Goal: Information Seeking & Learning: Learn about a topic

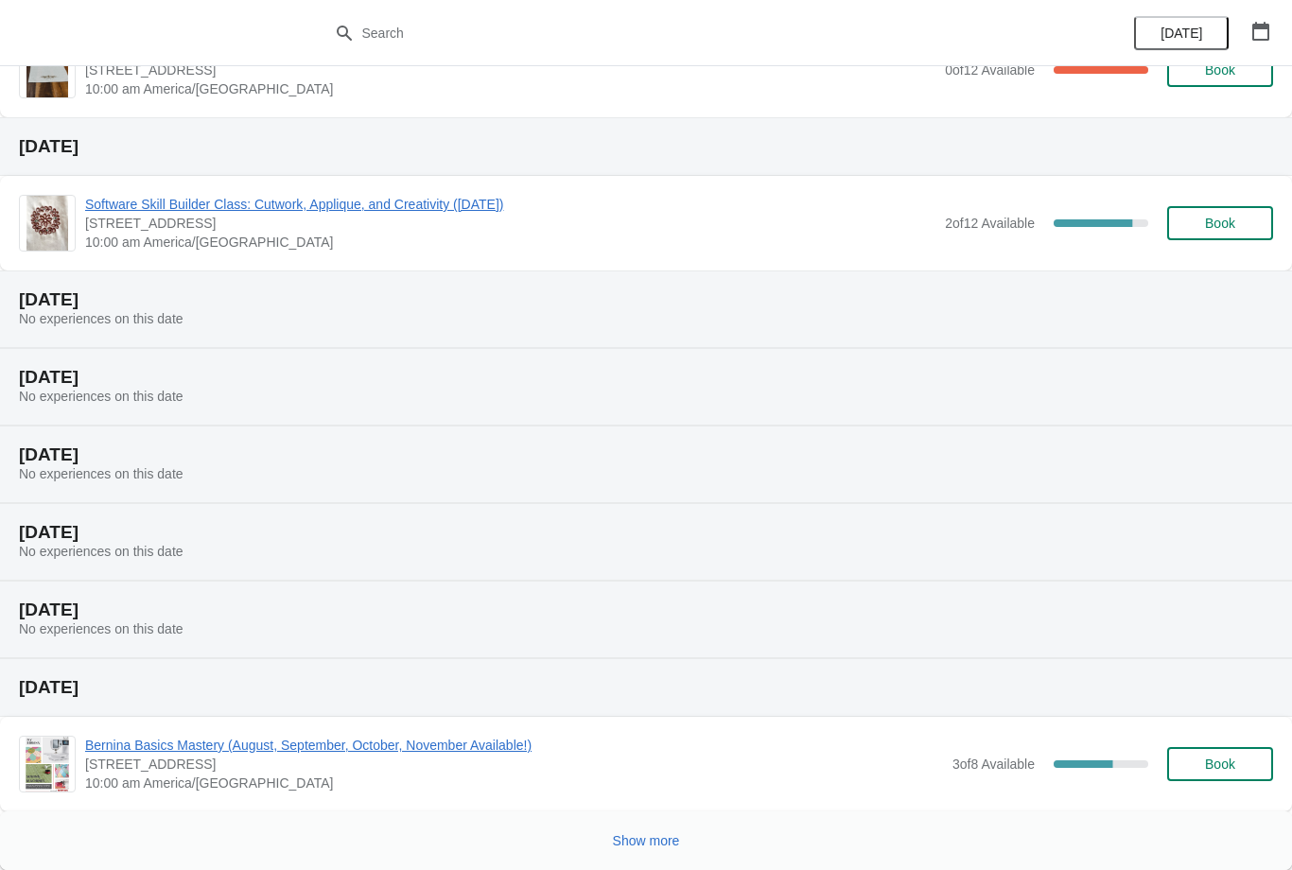
scroll to position [152, 0]
click at [626, 845] on span "Show more" at bounding box center [646, 841] width 67 height 15
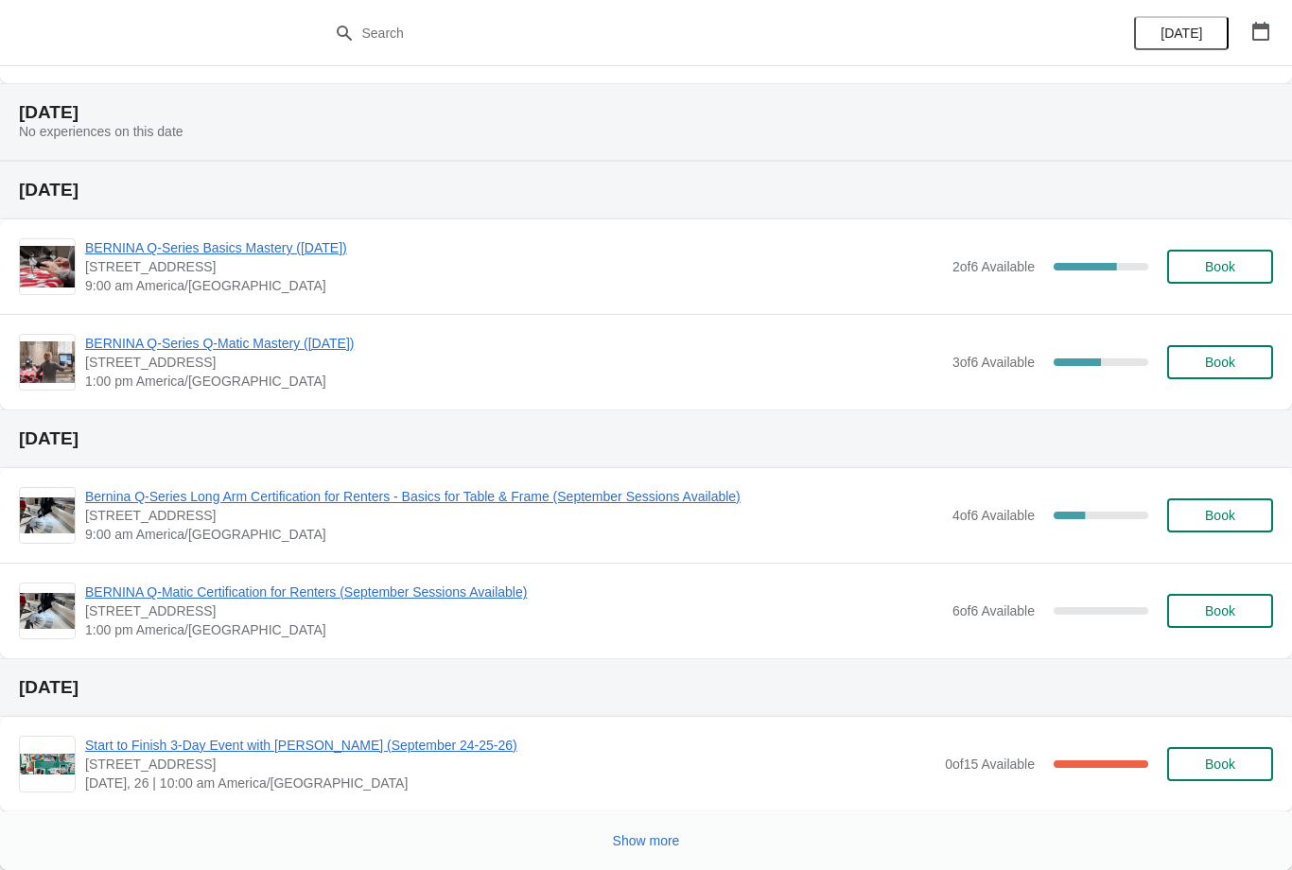
scroll to position [1514, 0]
click at [651, 834] on span "Show more" at bounding box center [646, 841] width 67 height 15
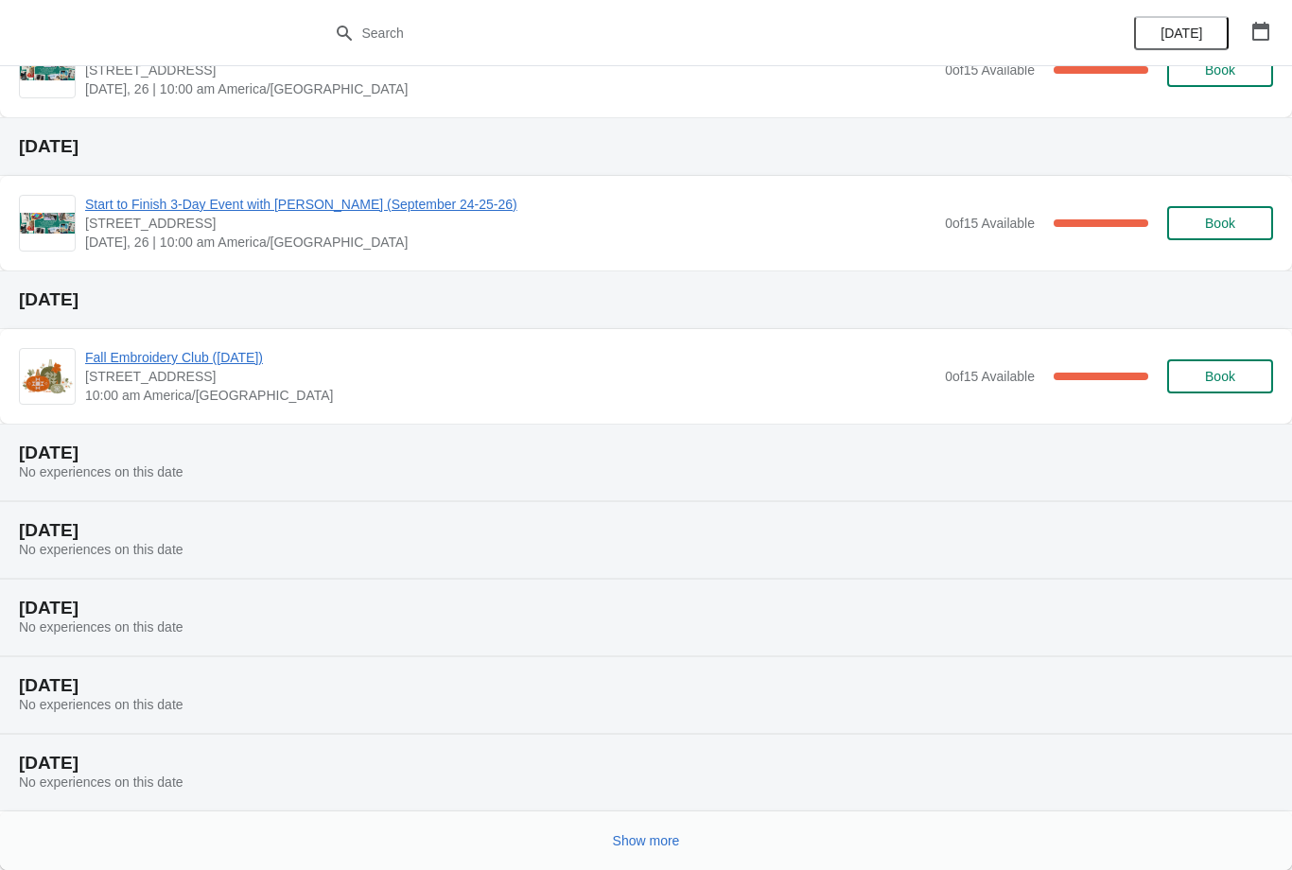
scroll to position [2361, 0]
click at [647, 839] on span "Show more" at bounding box center [646, 841] width 67 height 15
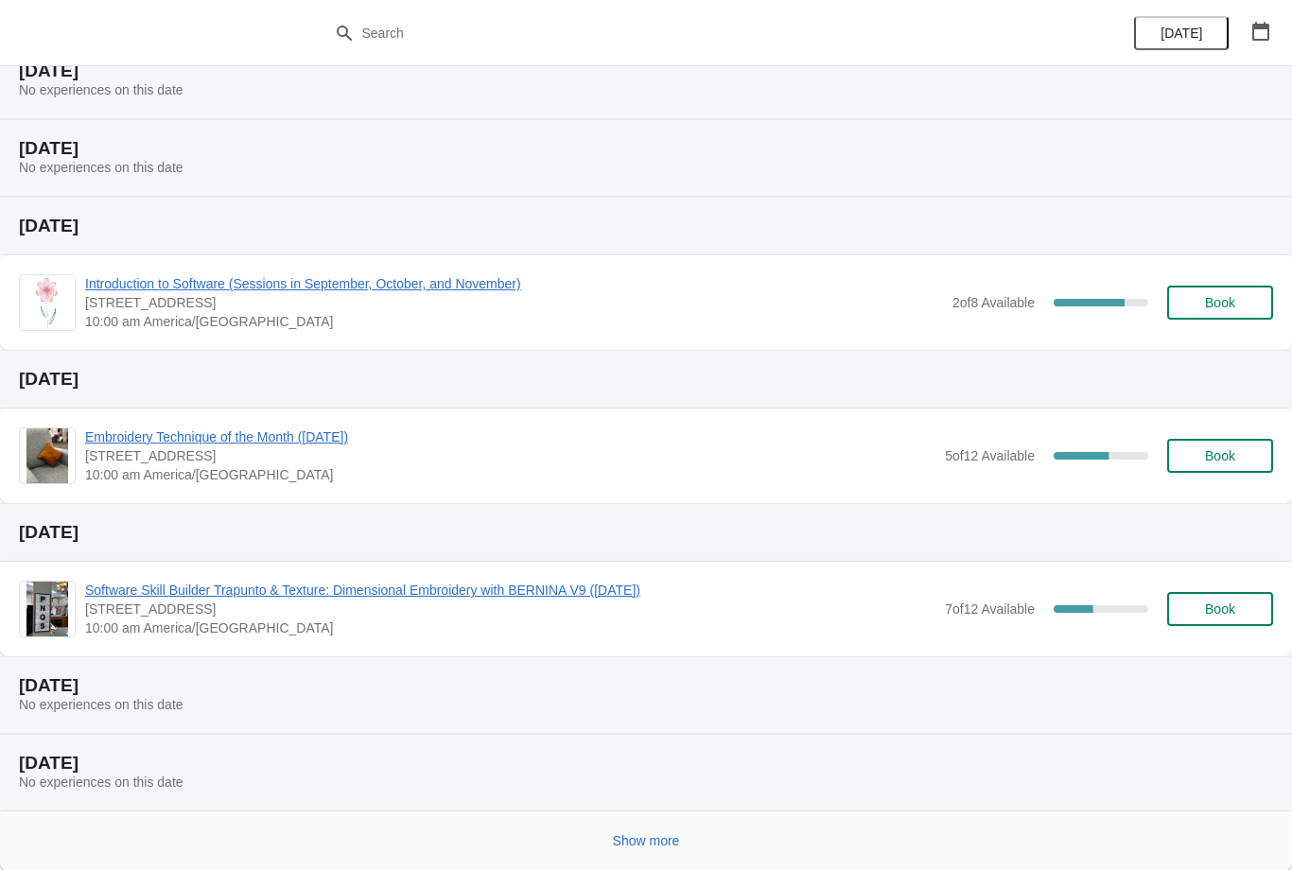
scroll to position [3209, 0]
click at [653, 834] on span "Show more" at bounding box center [646, 841] width 67 height 15
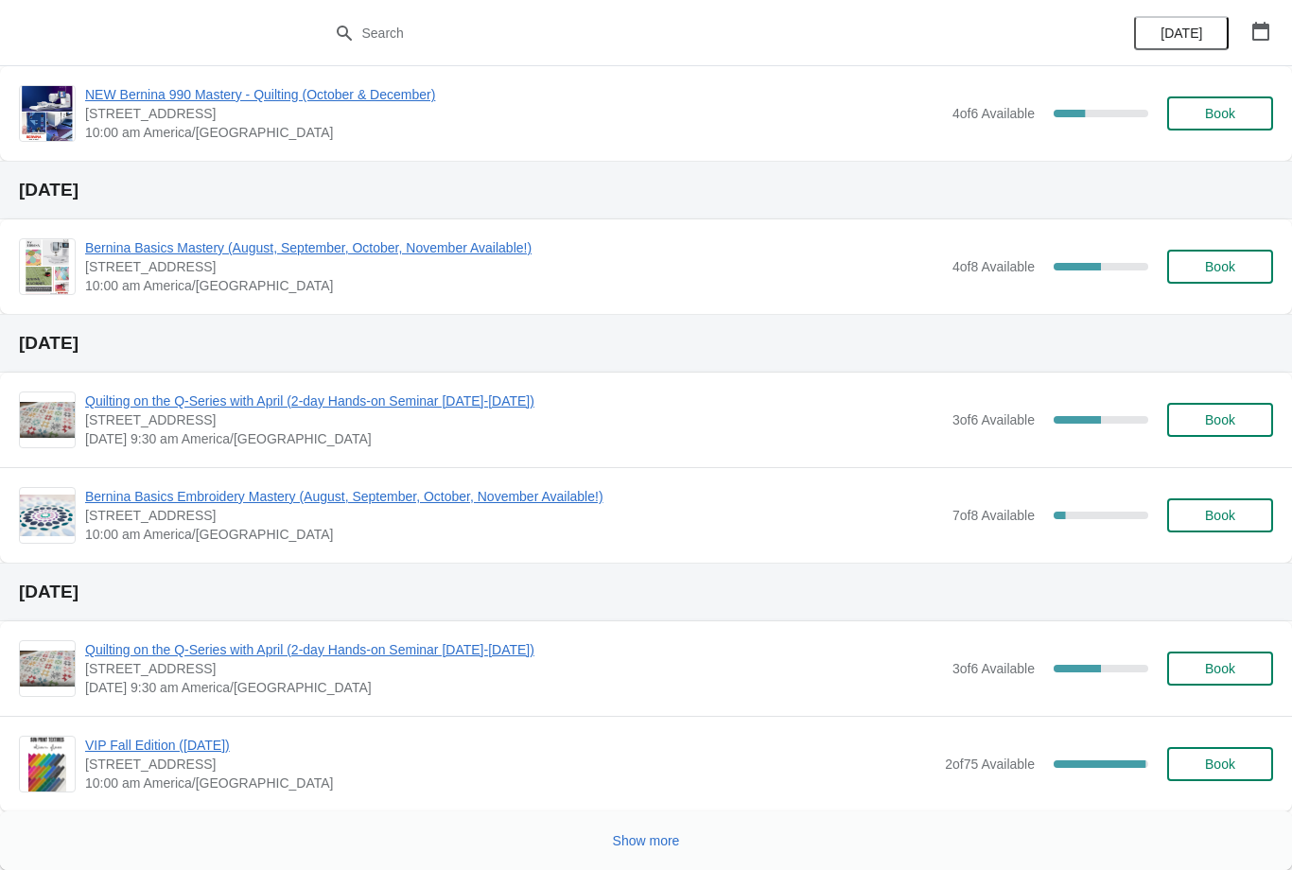
scroll to position [4475, 0]
click at [638, 824] on button "Show more" at bounding box center [647, 841] width 82 height 34
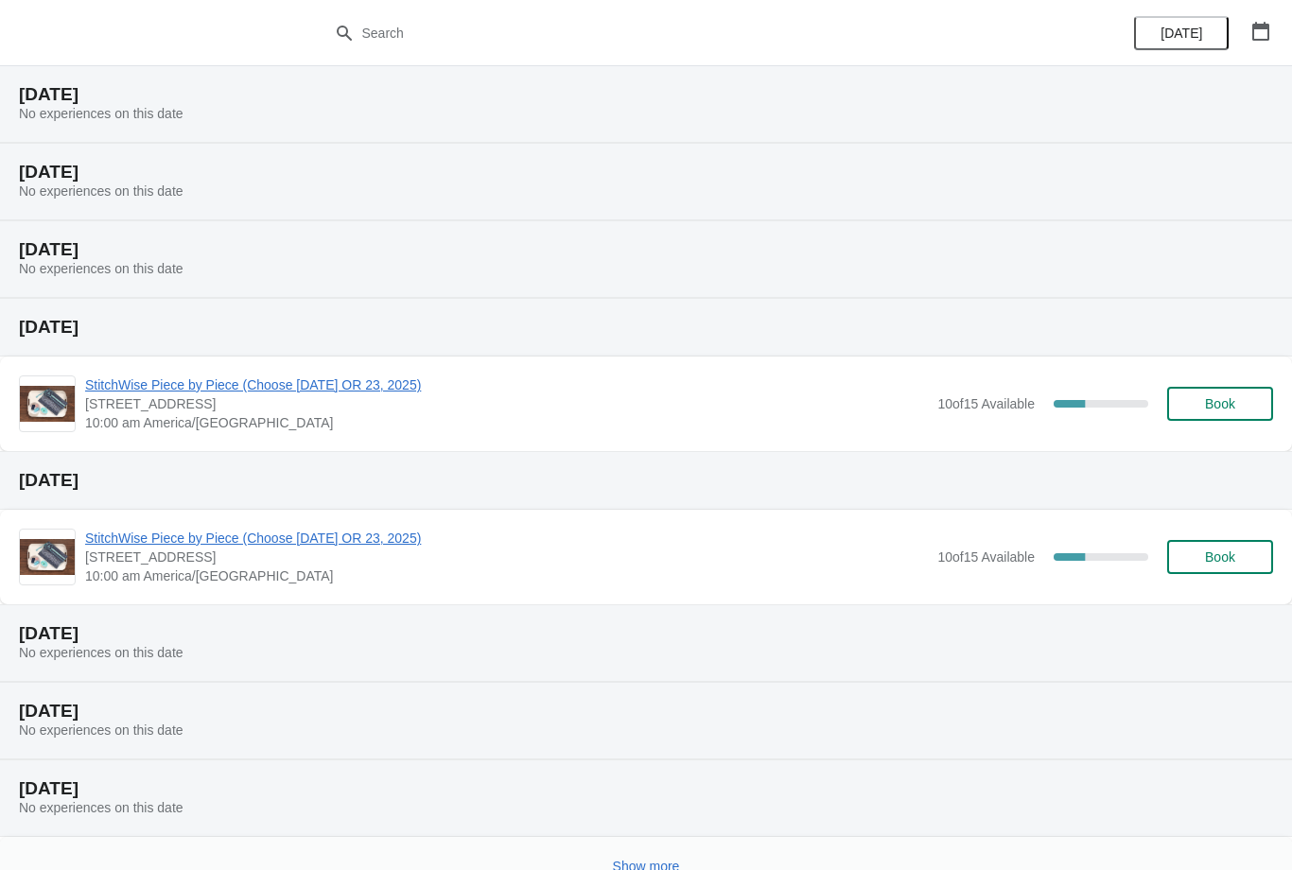
scroll to position [5222, 0]
click at [658, 861] on span "Show more" at bounding box center [646, 865] width 67 height 15
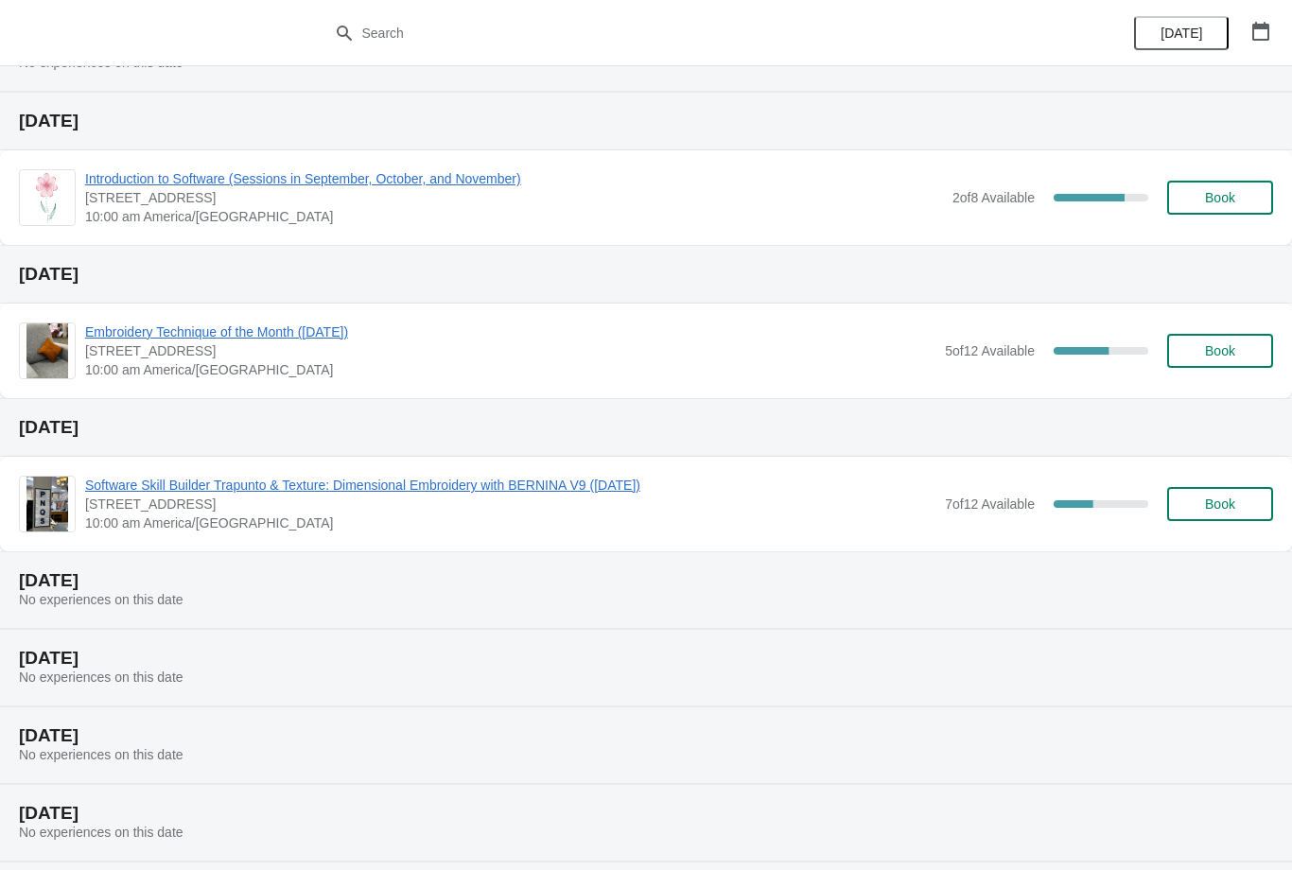
scroll to position [3312, 0]
click at [447, 494] on span "Software Skill Builder Trapunto & Texture: Dimensional Embroidery with BERNINA …" at bounding box center [510, 487] width 851 height 19
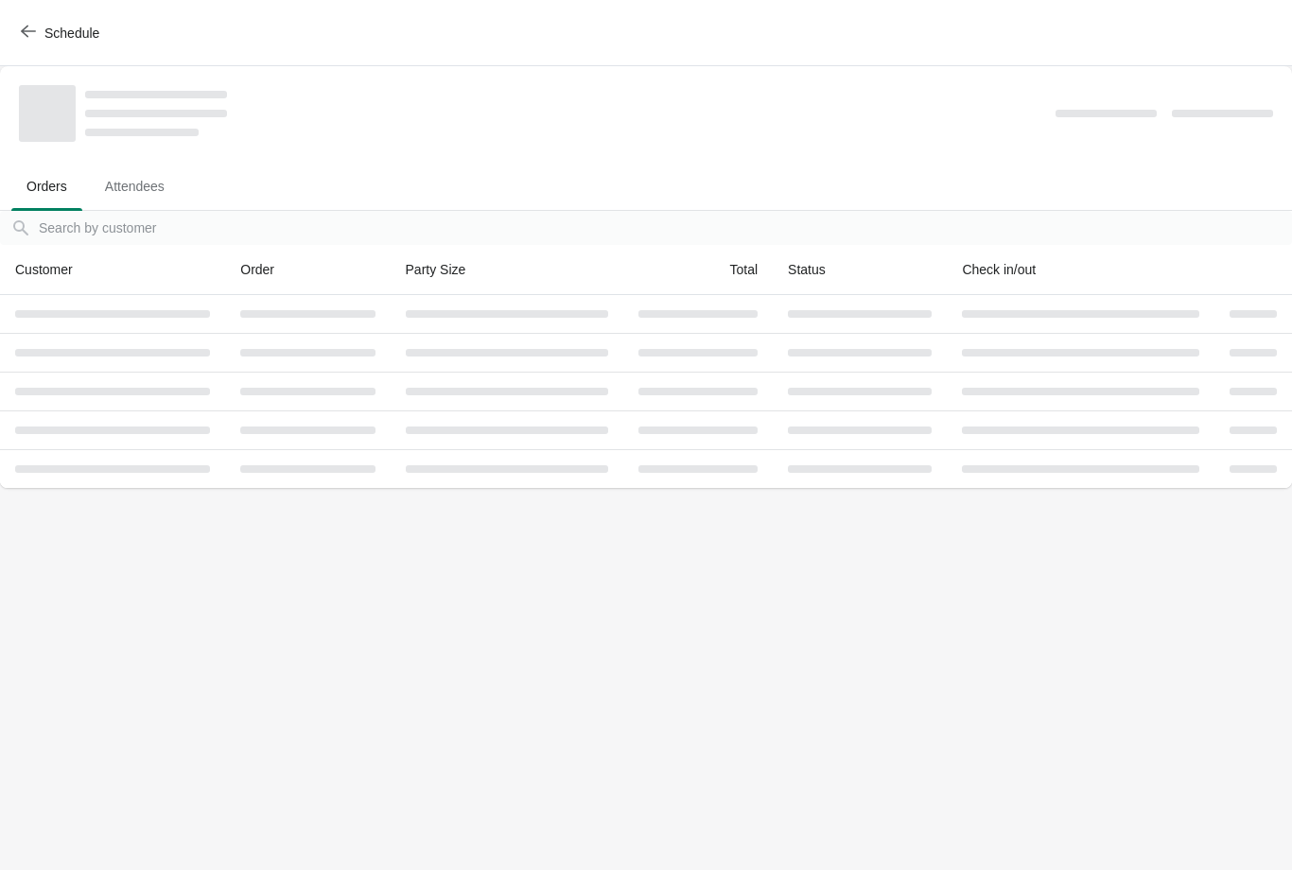
scroll to position [0, 0]
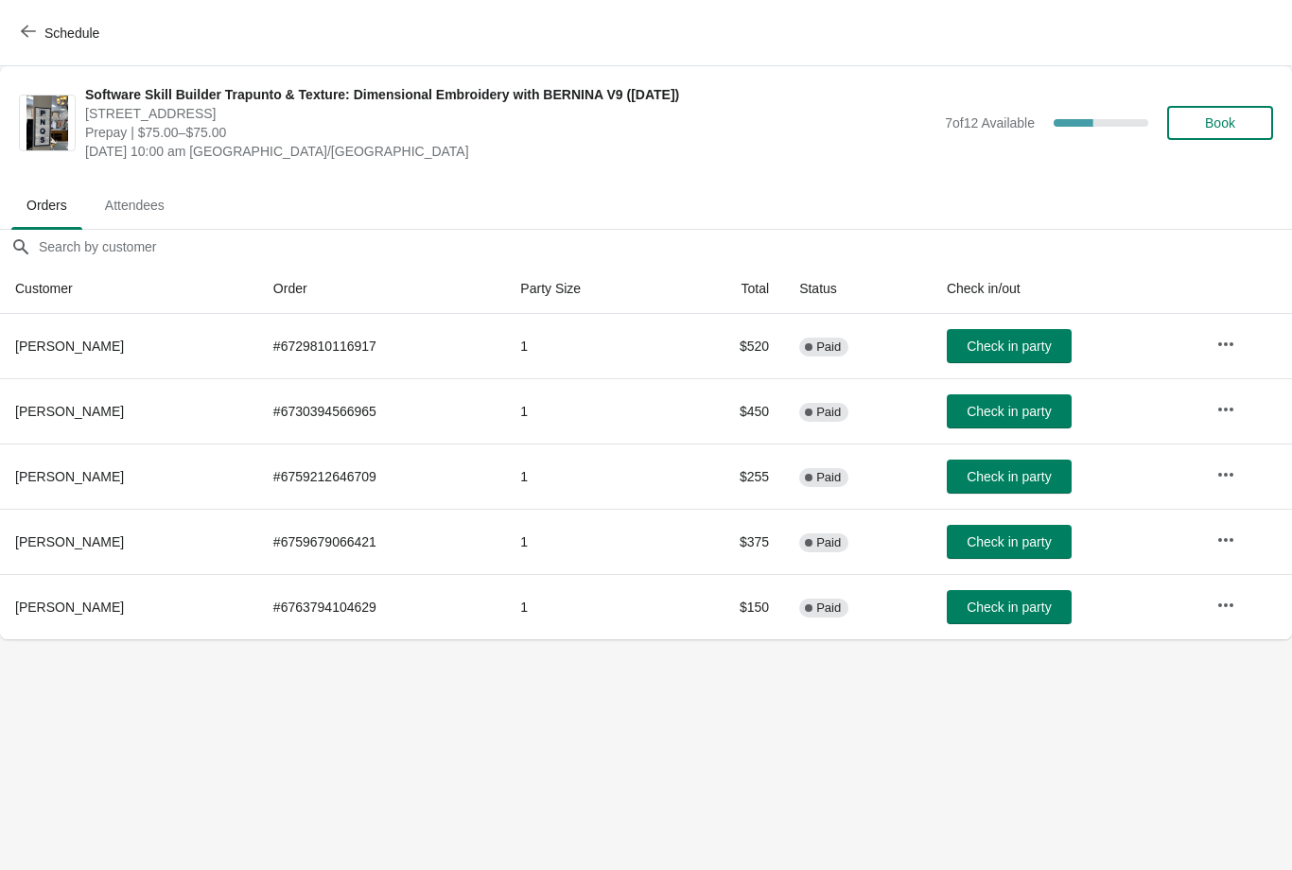
click at [31, 36] on icon "button" at bounding box center [28, 31] width 15 height 15
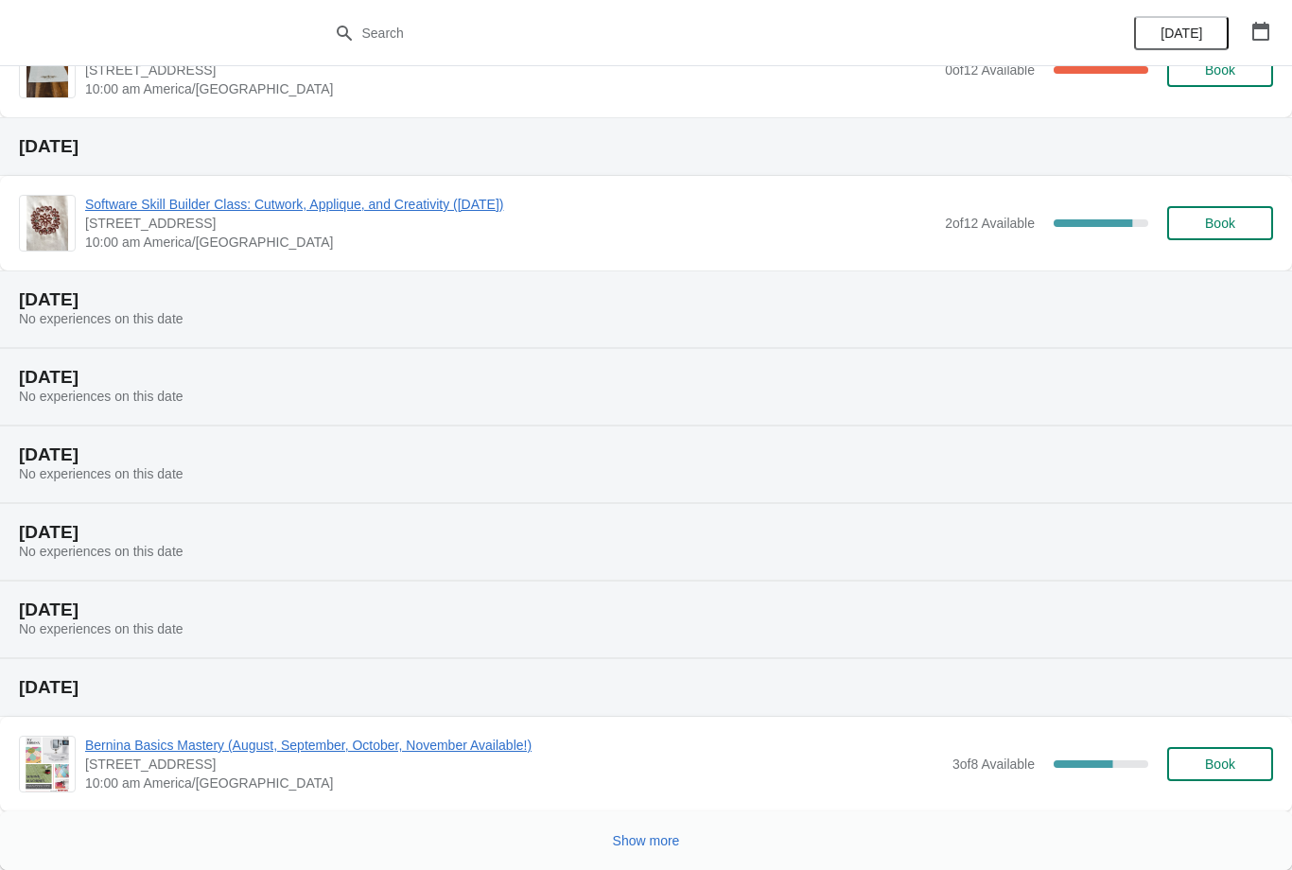
scroll to position [152, 0]
click at [641, 829] on button "Show more" at bounding box center [647, 841] width 82 height 34
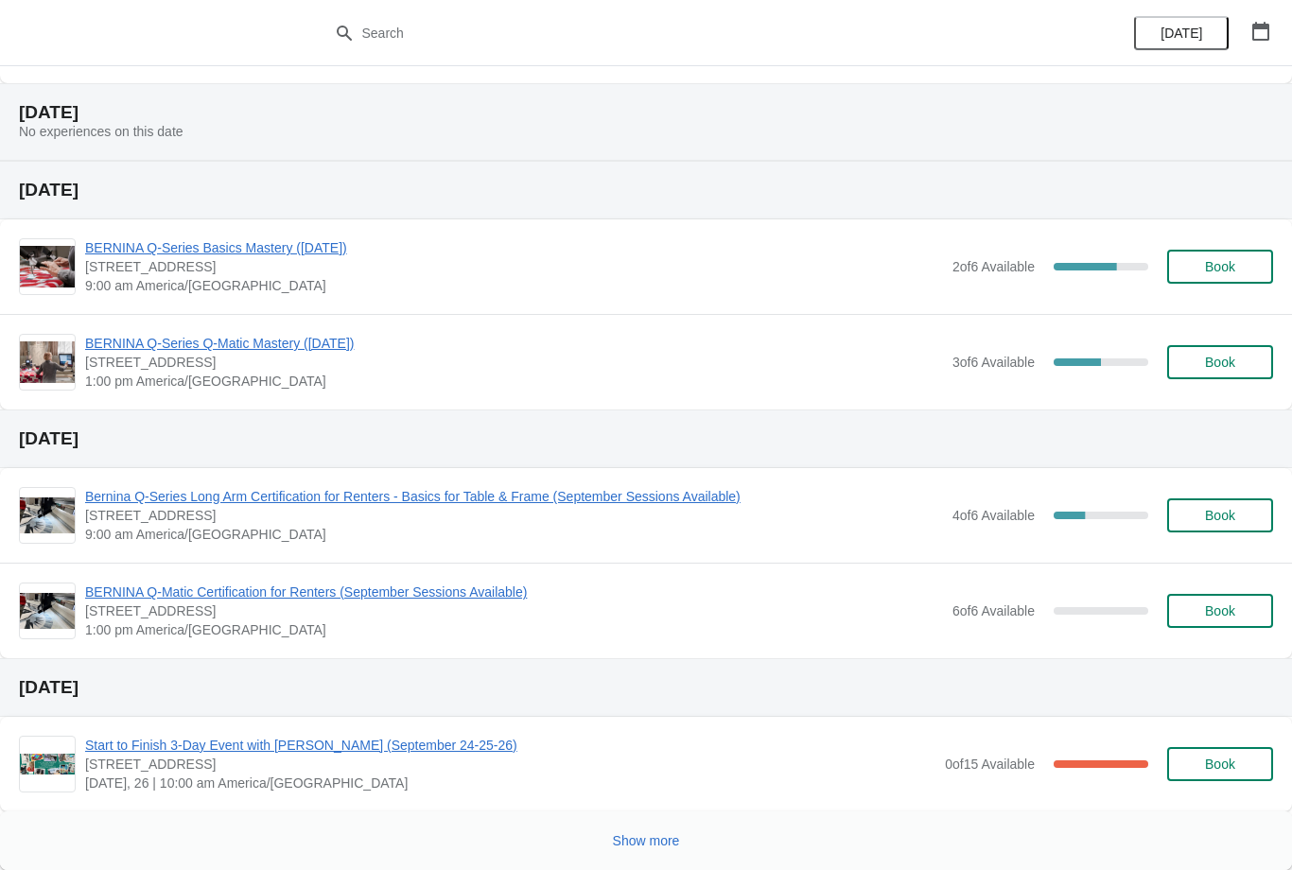
scroll to position [1514, 0]
click at [649, 829] on button "Show more" at bounding box center [647, 841] width 82 height 34
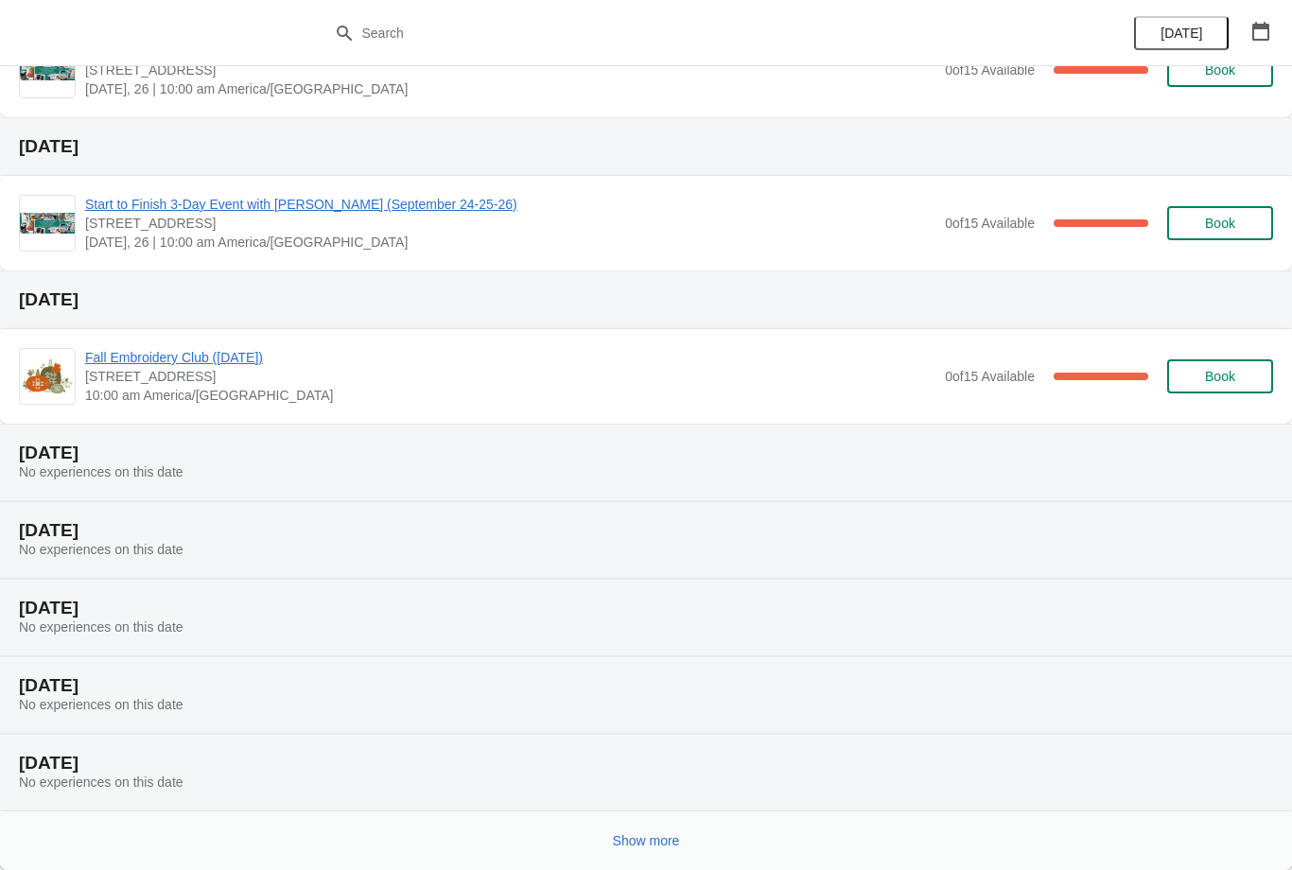
scroll to position [2361, 0]
click at [674, 825] on button "Show more" at bounding box center [647, 841] width 82 height 34
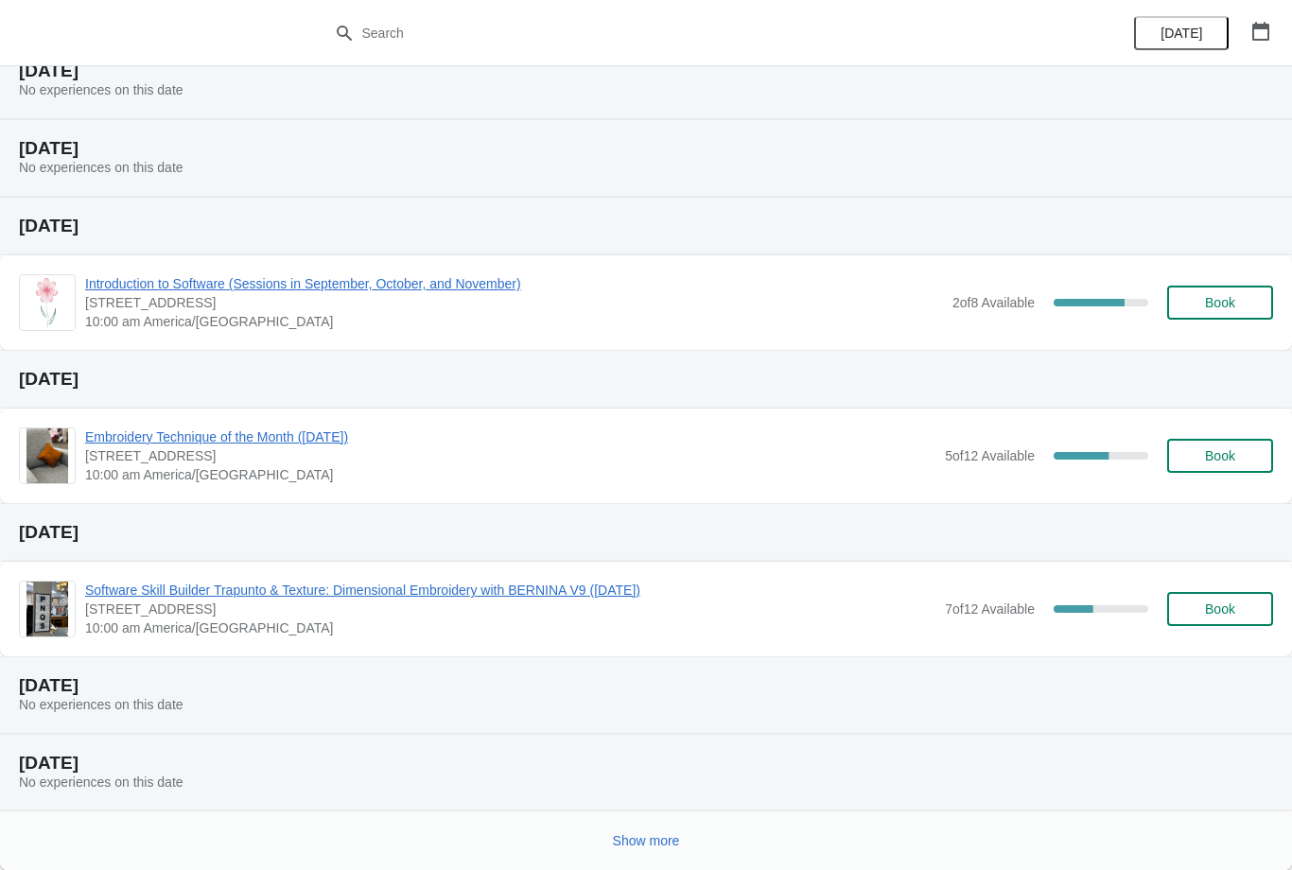
scroll to position [3209, 0]
click at [347, 430] on span "Embroidery Technique of the Month ([DATE])" at bounding box center [510, 437] width 851 height 19
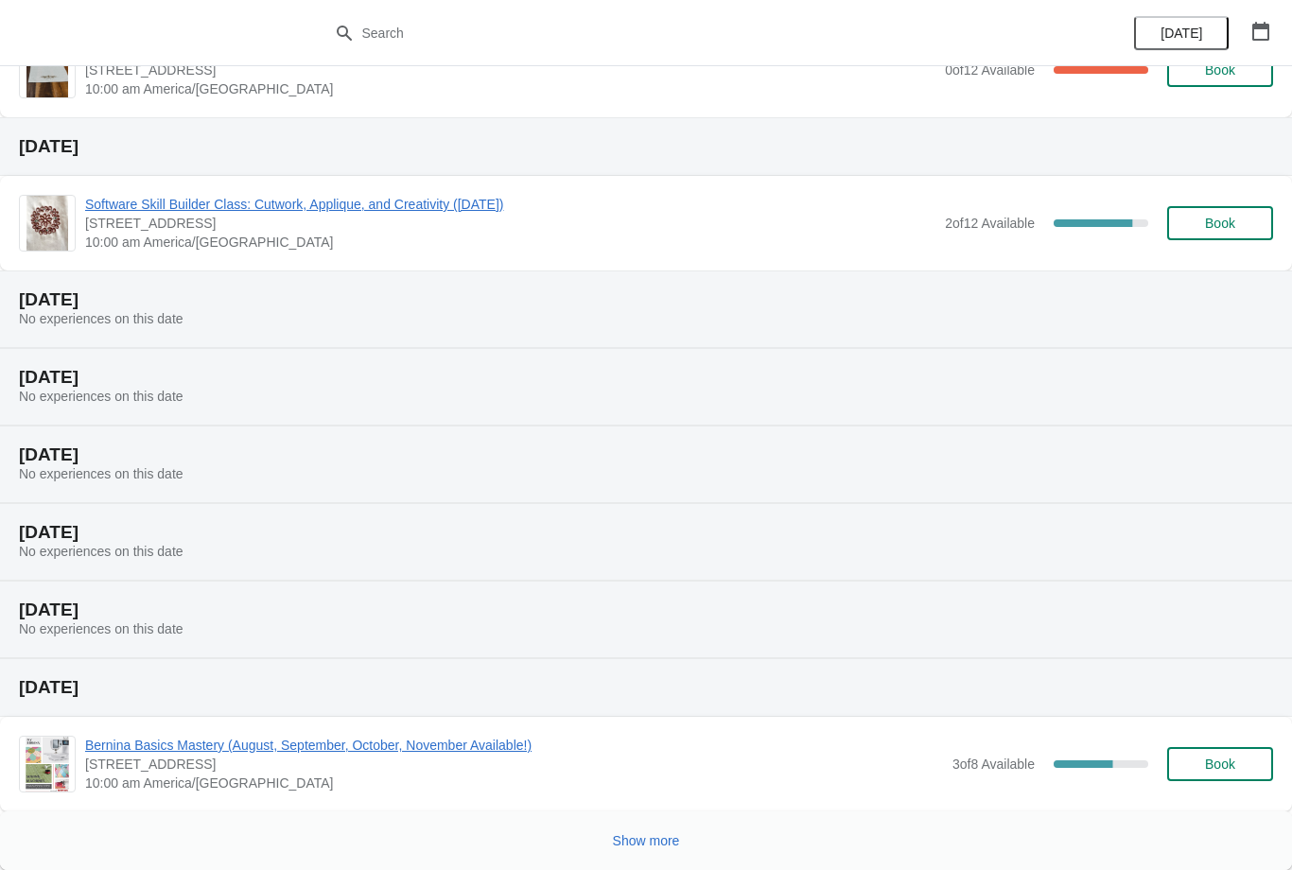
scroll to position [152, 0]
click at [677, 827] on button "Show more" at bounding box center [647, 841] width 82 height 34
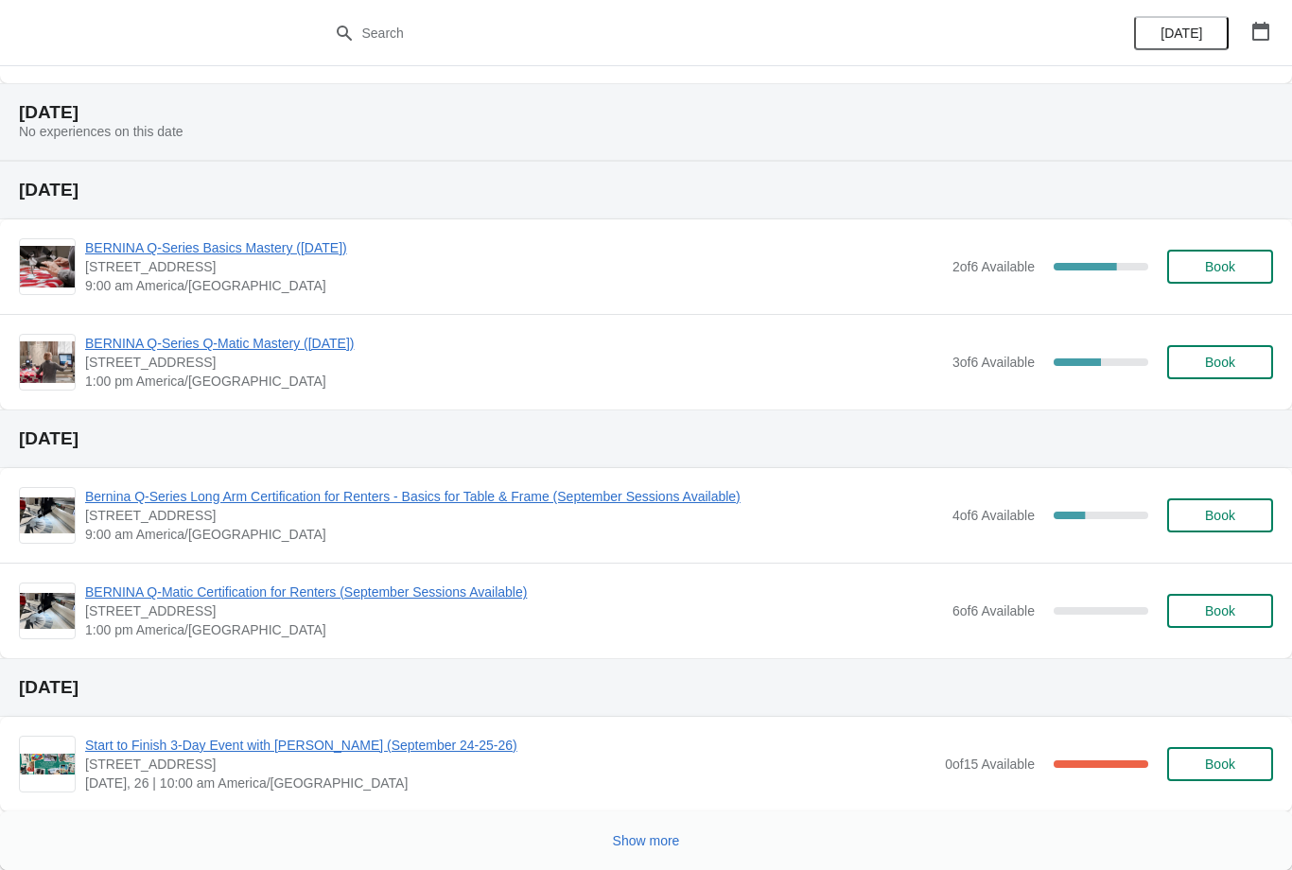
scroll to position [1514, 0]
click at [643, 832] on button "Show more" at bounding box center [647, 841] width 82 height 34
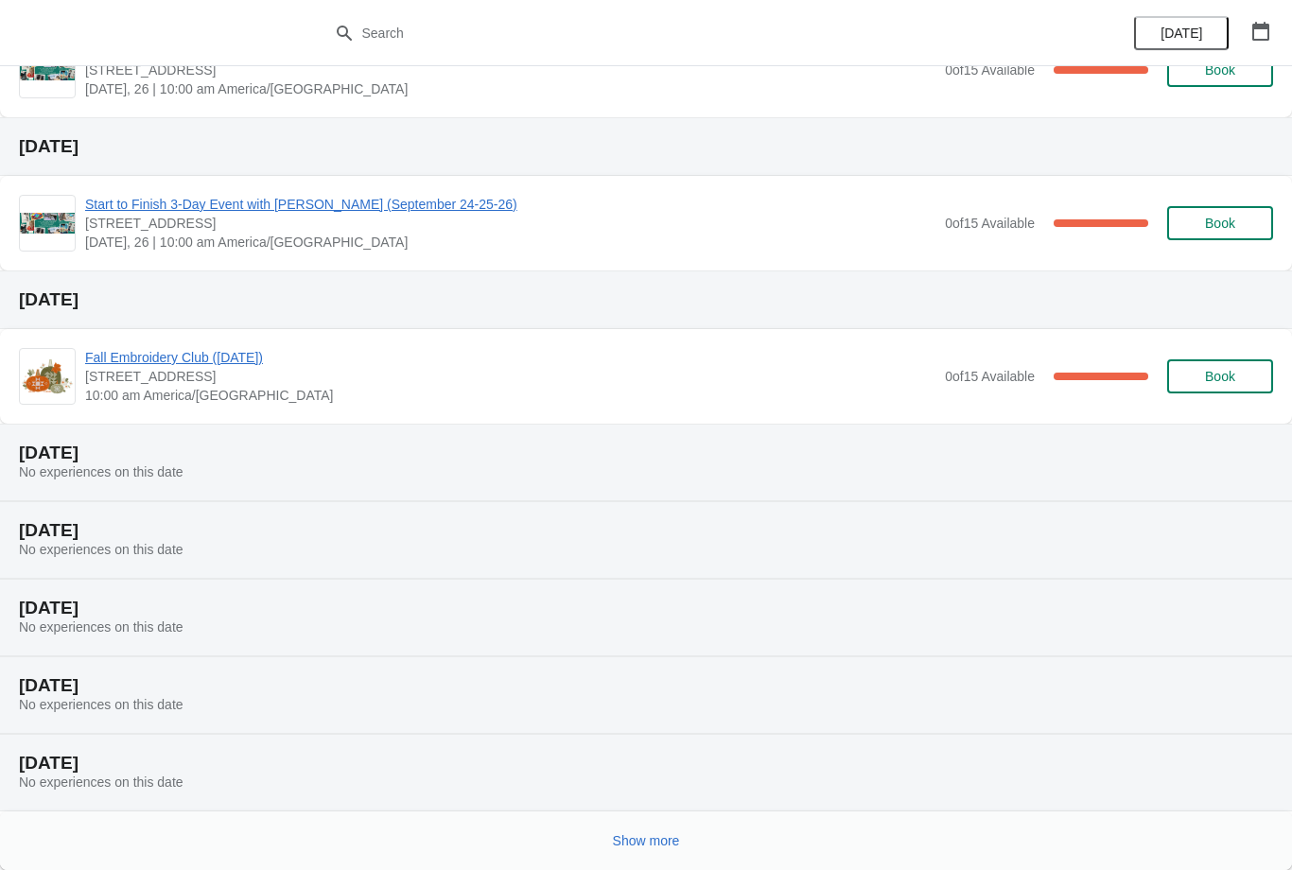
scroll to position [2361, 0]
click at [651, 838] on span "Show more" at bounding box center [646, 841] width 67 height 15
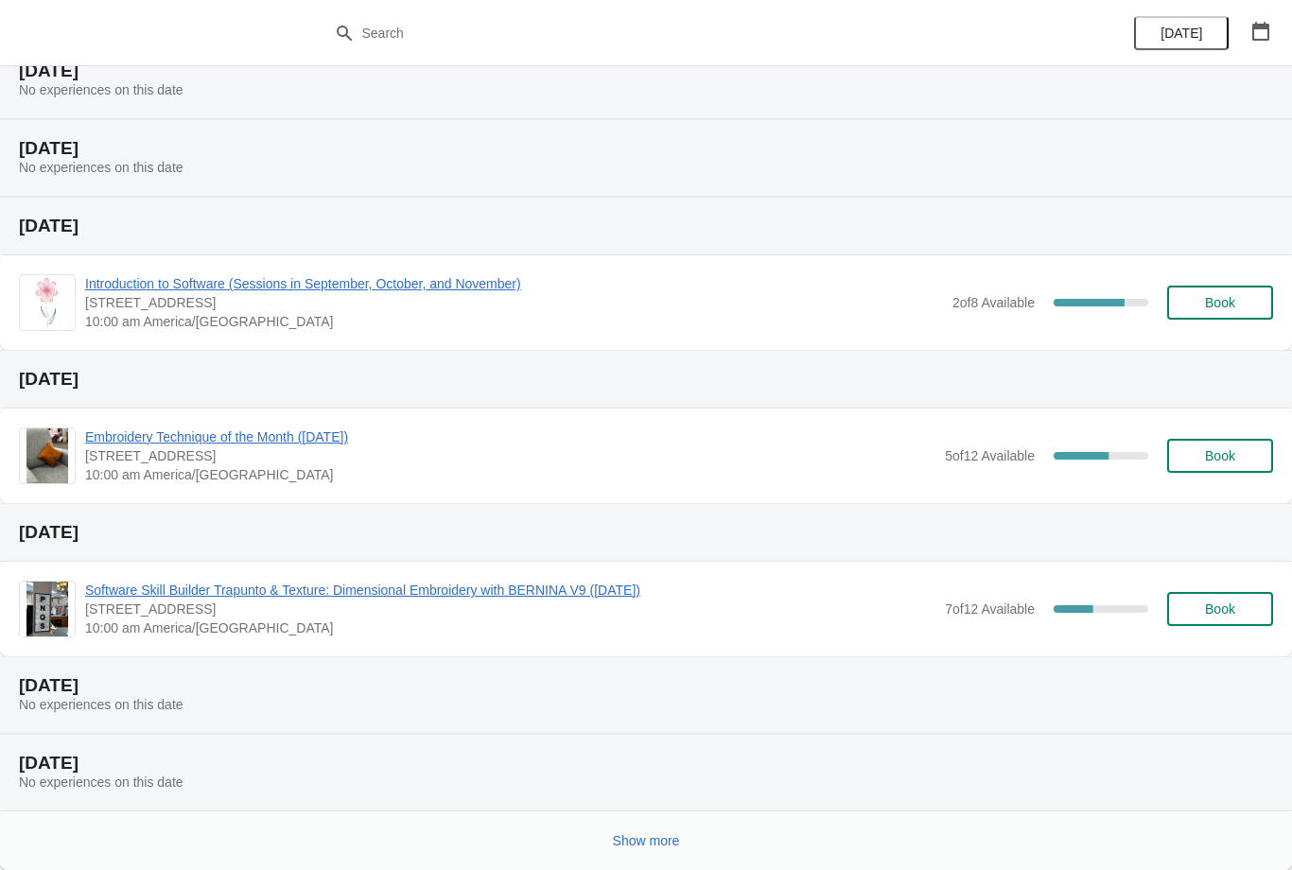
scroll to position [3209, 0]
click at [654, 838] on span "Show more" at bounding box center [646, 841] width 67 height 15
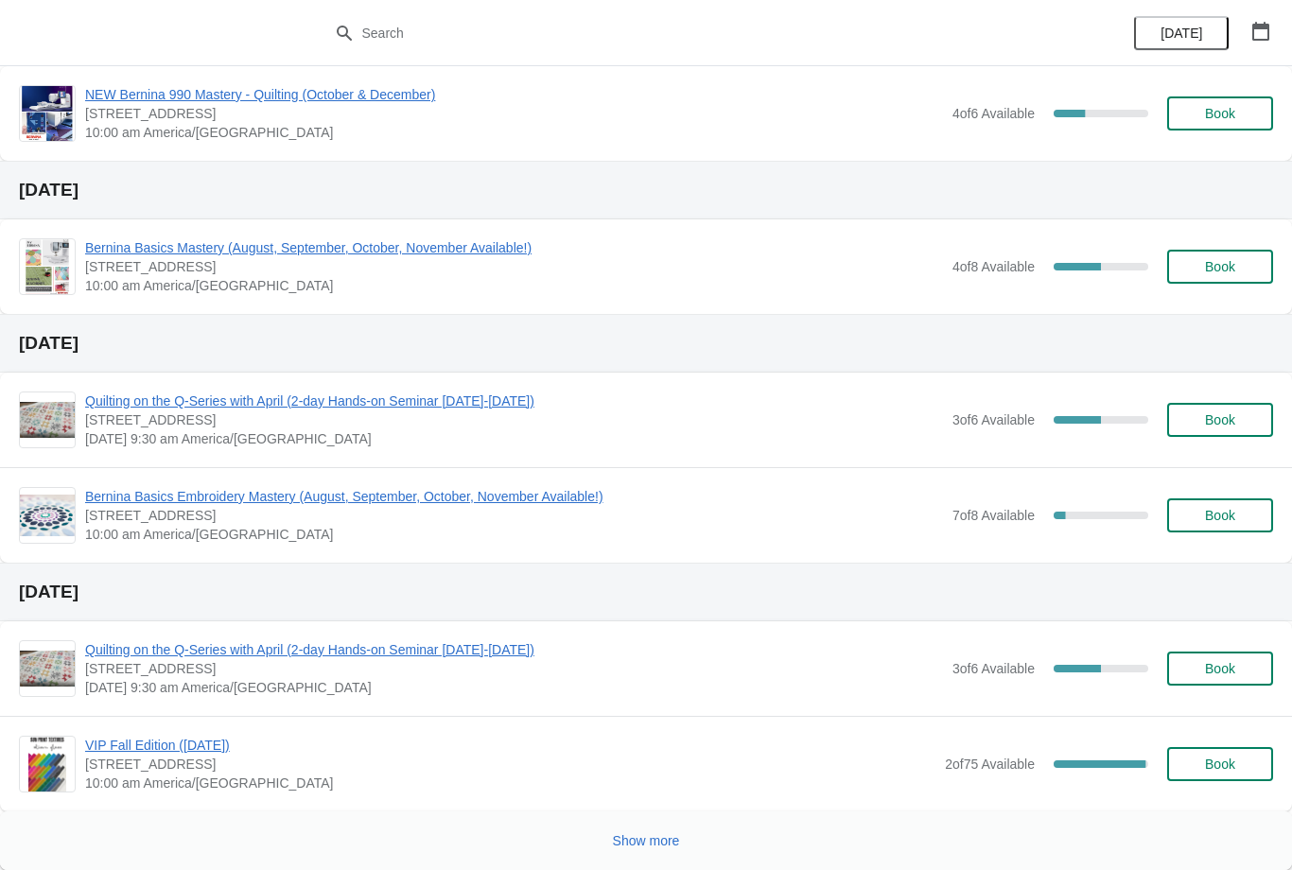
scroll to position [4475, 0]
click at [671, 825] on button "Show more" at bounding box center [647, 841] width 82 height 34
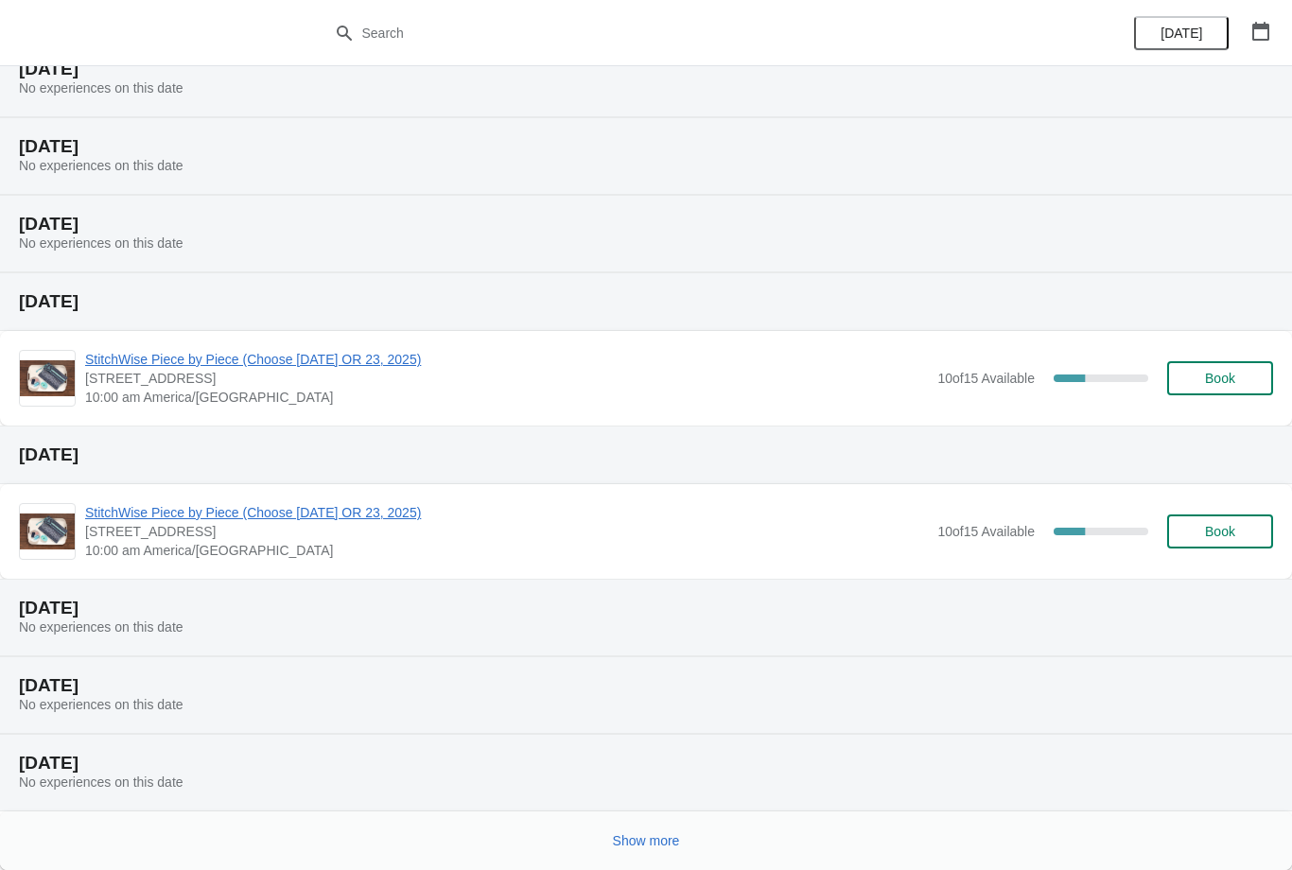
scroll to position [5247, 0]
click at [662, 836] on span "Show more" at bounding box center [646, 841] width 67 height 15
click at [669, 841] on div at bounding box center [639, 835] width 1270 height 39
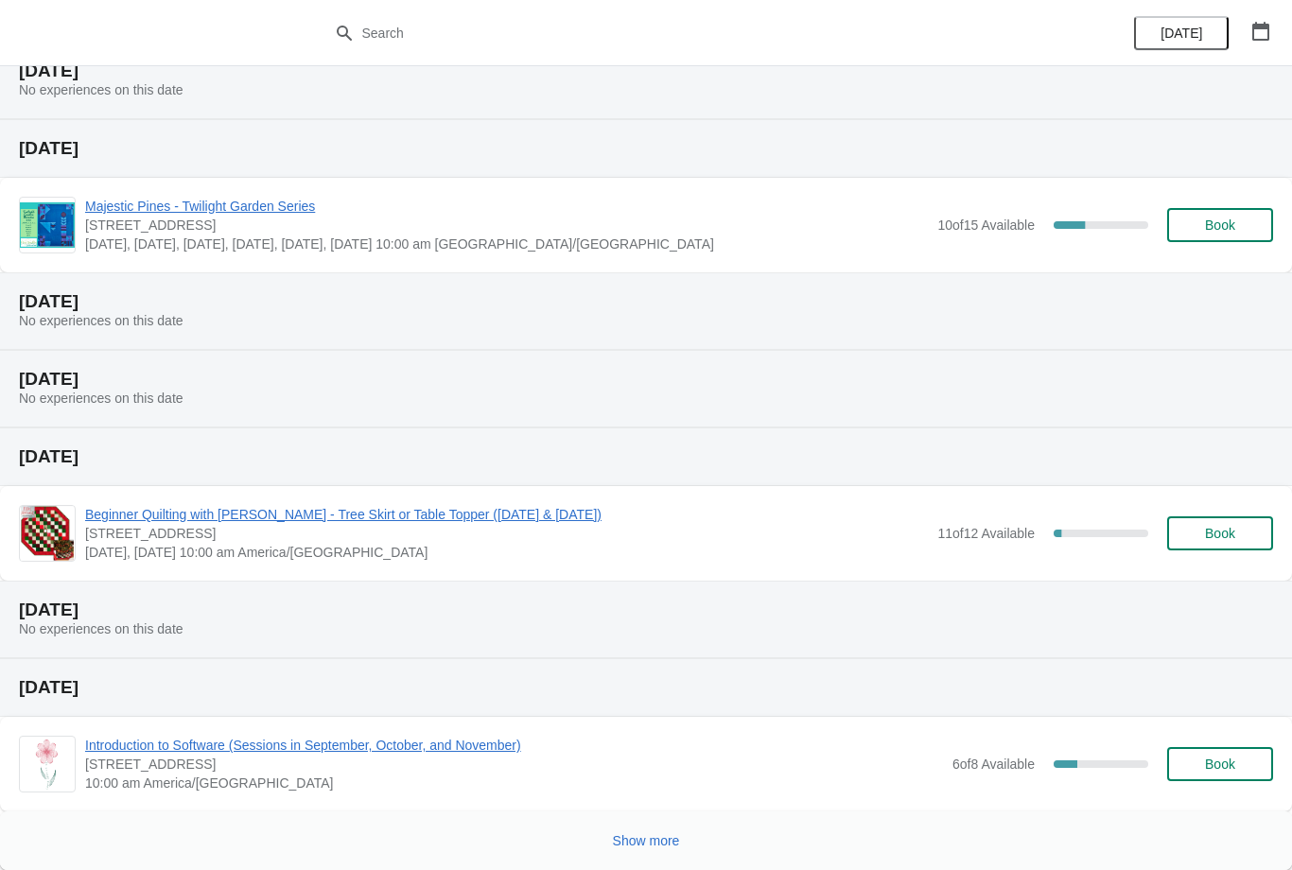
scroll to position [6170, 0]
click at [662, 826] on button "Show more" at bounding box center [647, 841] width 82 height 34
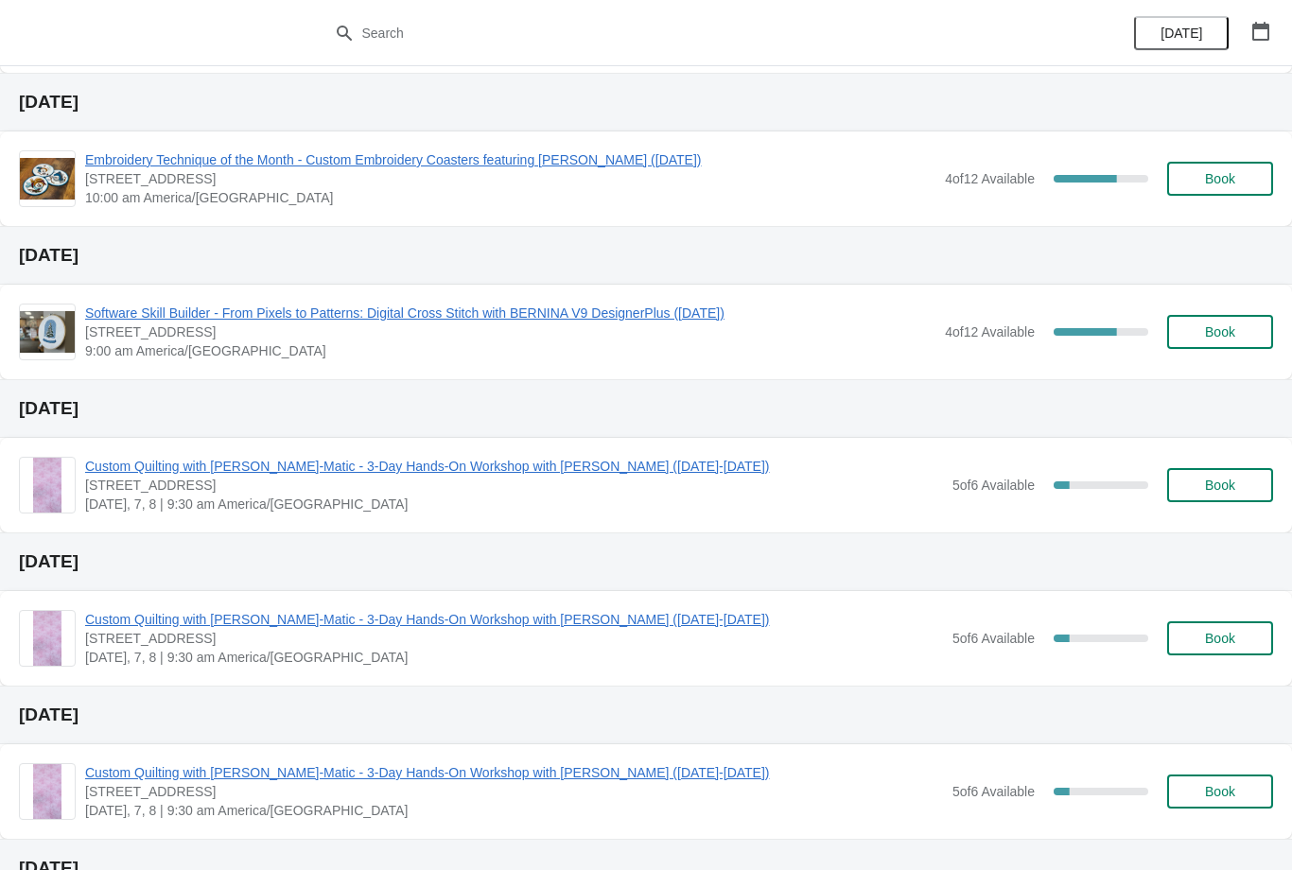
scroll to position [6910, 0]
click at [391, 158] on span "Embroidery Technique of the Month - Custom Embroidery Coasters featuring Snow (…" at bounding box center [510, 158] width 851 height 19
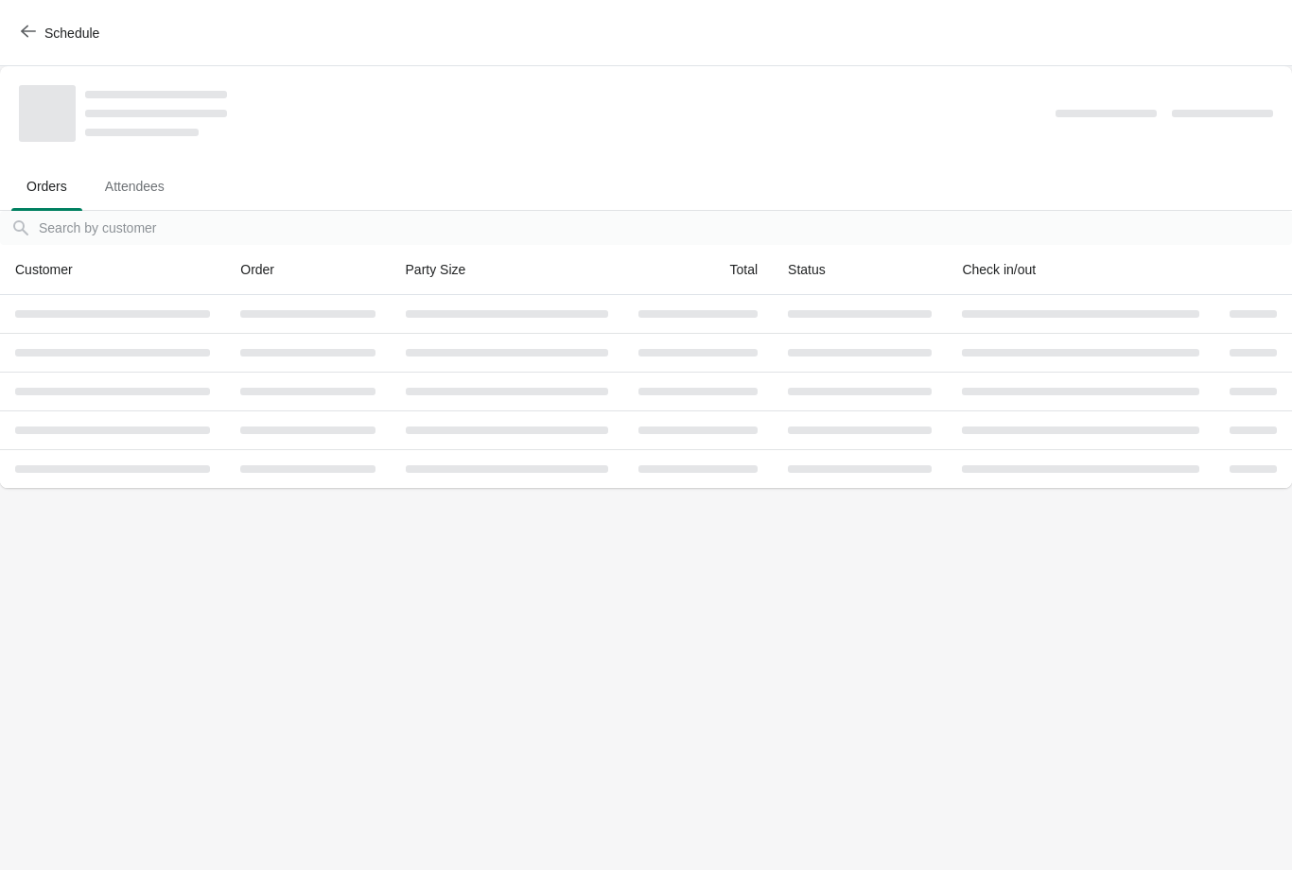
scroll to position [0, 0]
